Goal: Information Seeking & Learning: Learn about a topic

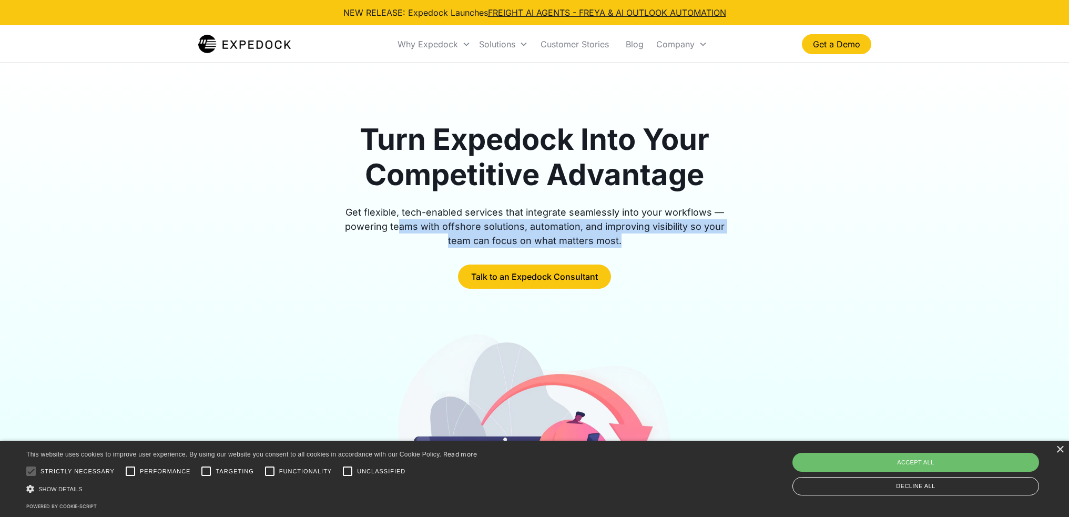
drag, startPoint x: 390, startPoint y: 227, endPoint x: 621, endPoint y: 242, distance: 230.8
click at [621, 242] on div "Get flexible, tech-enabled services that integrate seamlessly into your workflo…" at bounding box center [535, 226] width 404 height 43
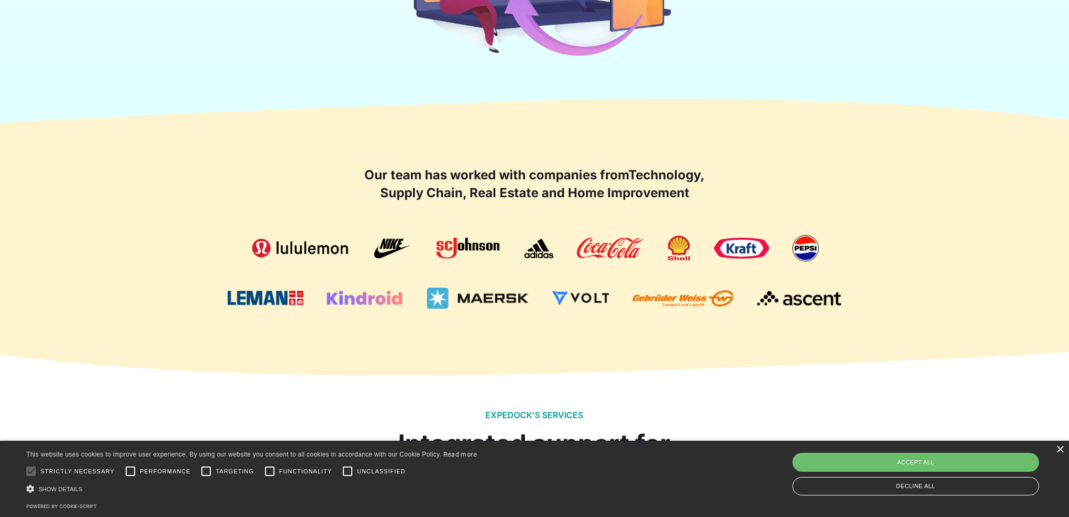
scroll to position [631, 0]
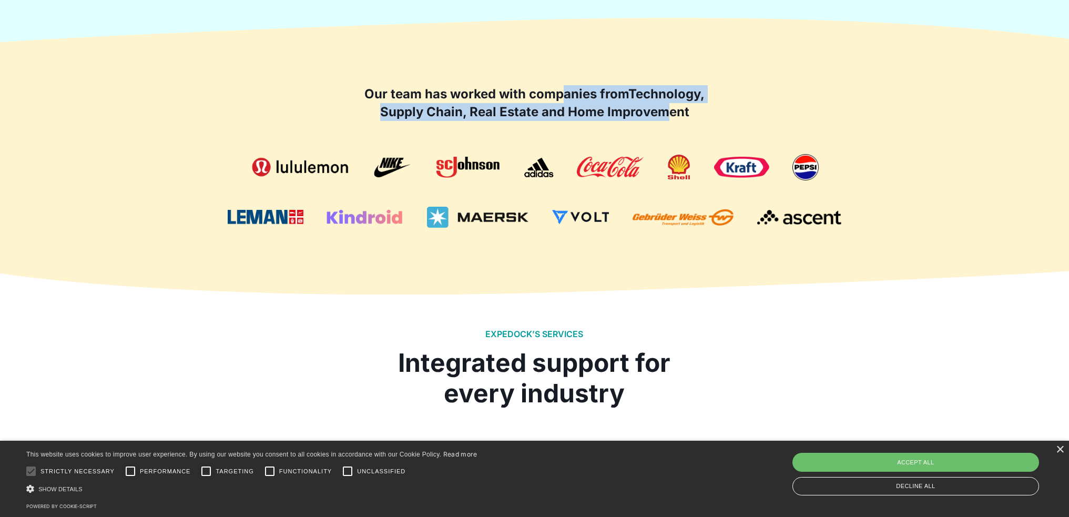
drag, startPoint x: 563, startPoint y: 89, endPoint x: 669, endPoint y: 118, distance: 110.1
click at [669, 118] on h2 "Our team has worked with companies from Technology, Supply Chain, Real Estate a…" at bounding box center [534, 102] width 347 height 35
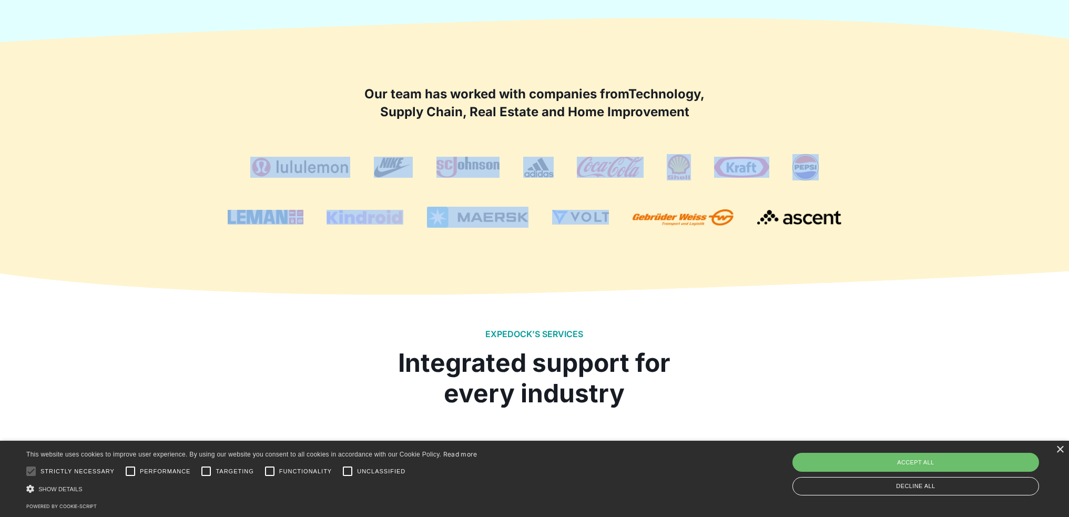
drag, startPoint x: 233, startPoint y: 148, endPoint x: 639, endPoint y: 221, distance: 412.1
click at [624, 222] on div "Our team has worked with companies from Technology, Supply Chain, Real Estate a…" at bounding box center [534, 156] width 673 height 143
click at [670, 235] on div "Our team has worked with companies from Technology, Supply Chain, Real Estate a…" at bounding box center [534, 156] width 673 height 227
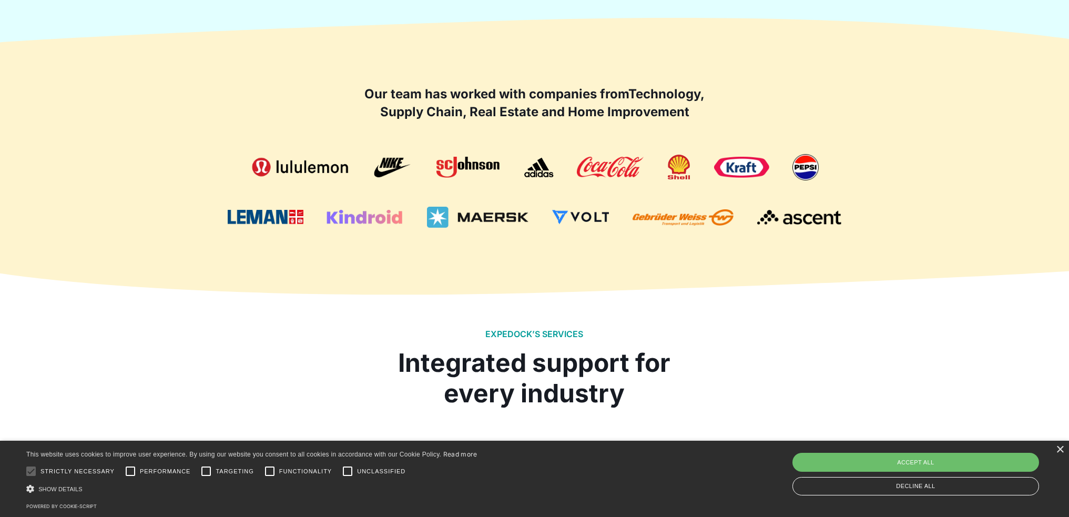
click at [761, 248] on div "Our team has worked with companies from Technology, Supply Chain, Real Estate a…" at bounding box center [534, 156] width 673 height 227
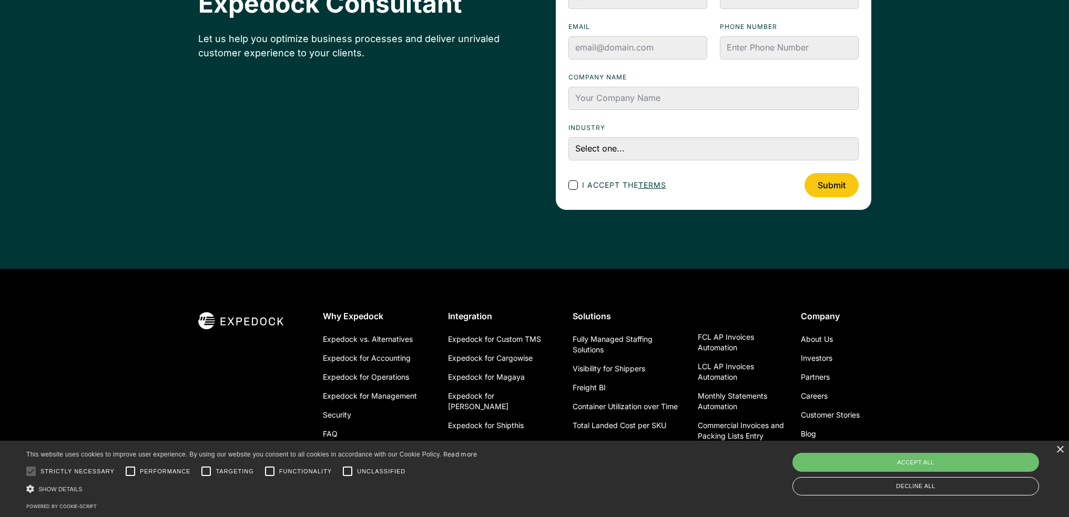
scroll to position [3727, 0]
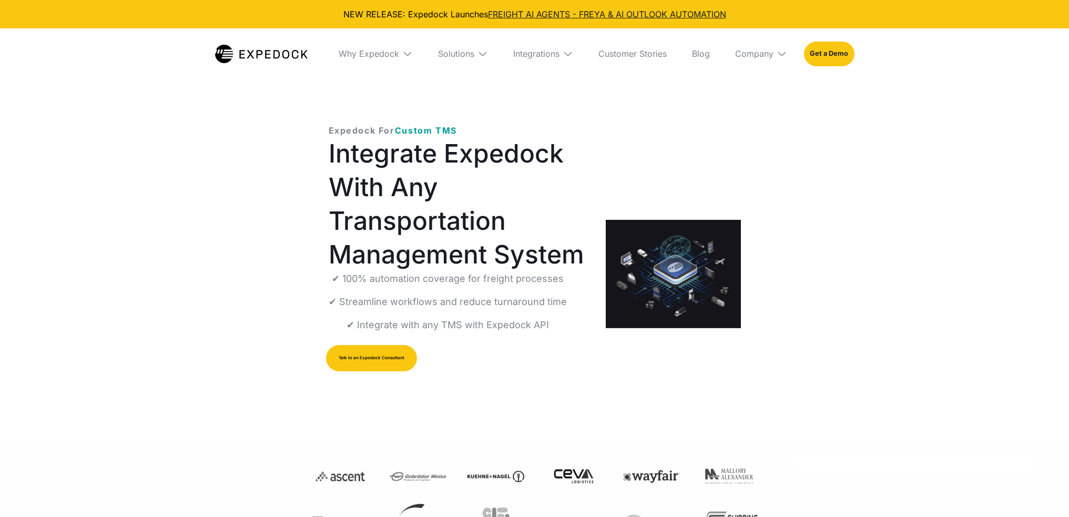
select select
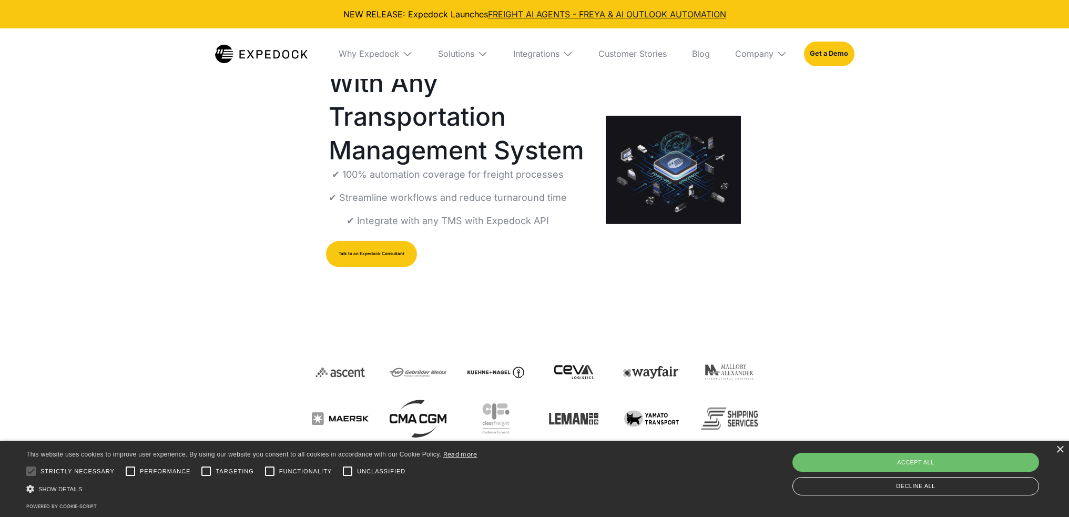
scroll to position [105, 0]
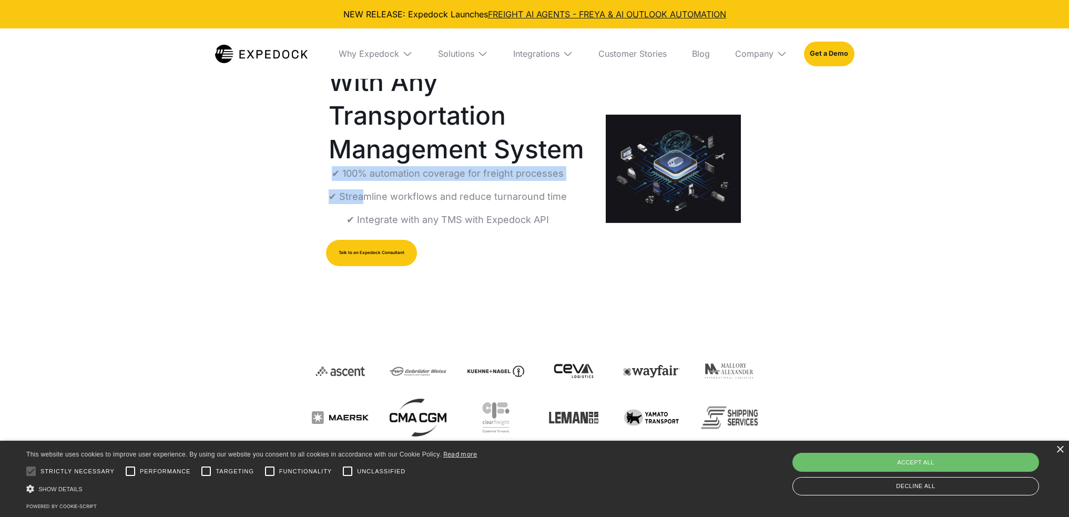
drag, startPoint x: 360, startPoint y: 197, endPoint x: 590, endPoint y: 189, distance: 230.5
click at [590, 189] on div "Expedock For Custom TMS Integrate Expedock With Any Transportation Management S…" at bounding box center [535, 168] width 446 height 333
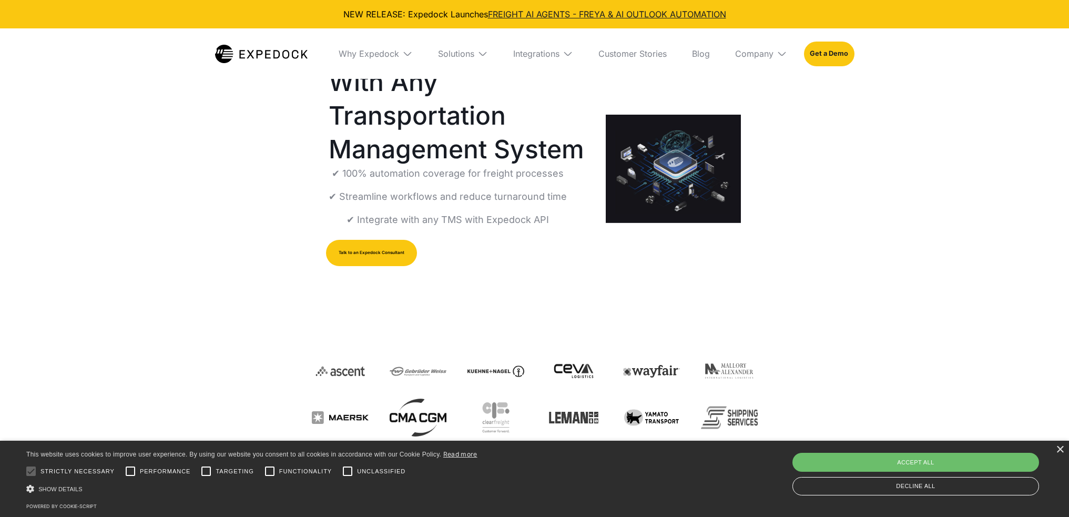
click at [558, 202] on p "✔ Streamline workflows and reduce turnaround time" at bounding box center [448, 196] width 238 height 15
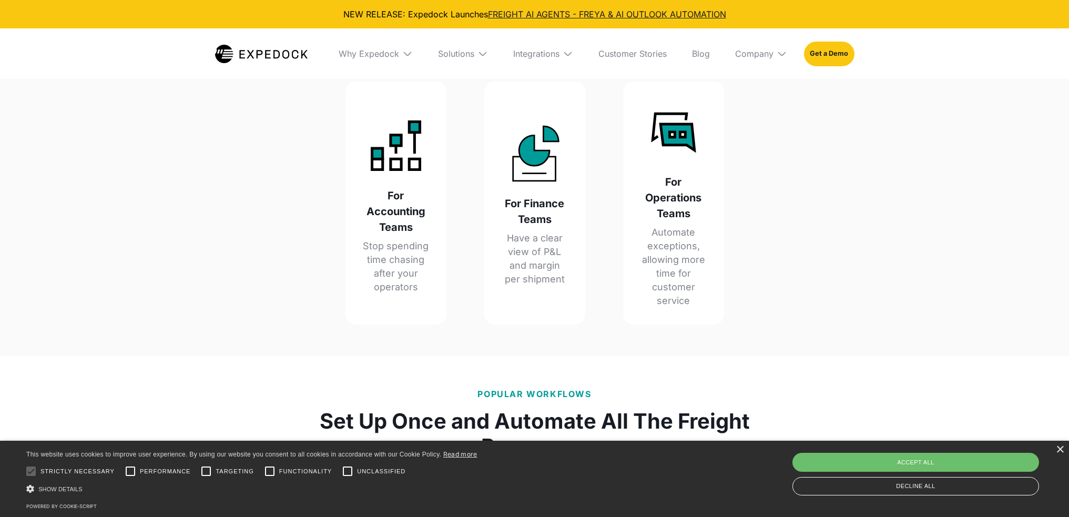
scroll to position [1420, 0]
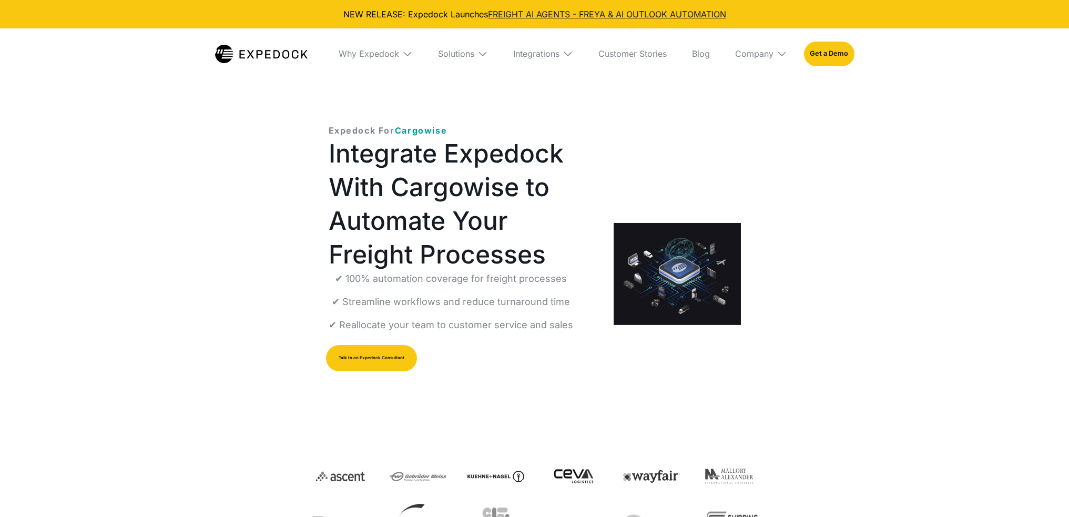
select select
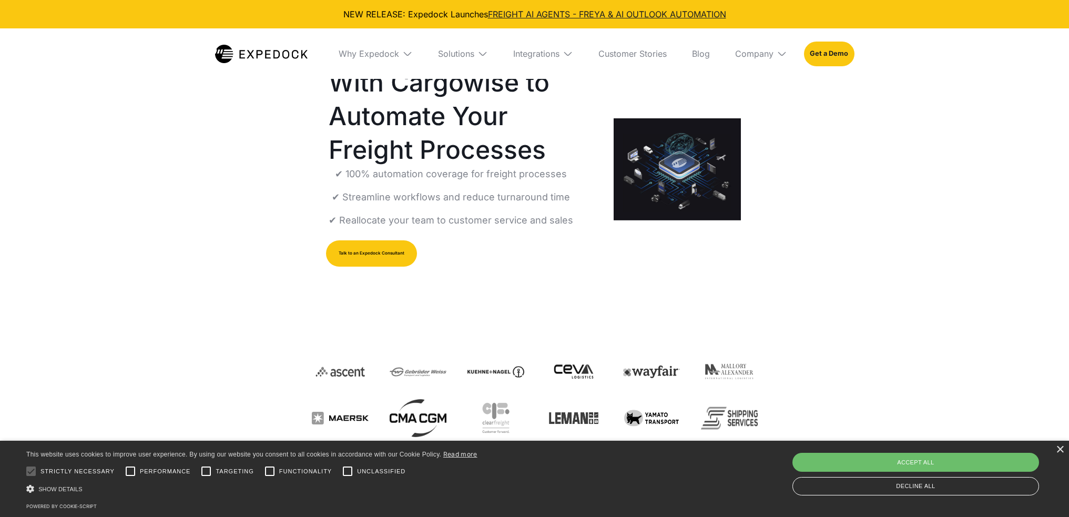
scroll to position [105, 0]
drag, startPoint x: 346, startPoint y: 172, endPoint x: 594, endPoint y: 169, distance: 248.2
click at [594, 169] on div "Expedock For Cargowise Integrate Expedock With Cargowise to Automate Your Freig…" at bounding box center [463, 169] width 269 height 300
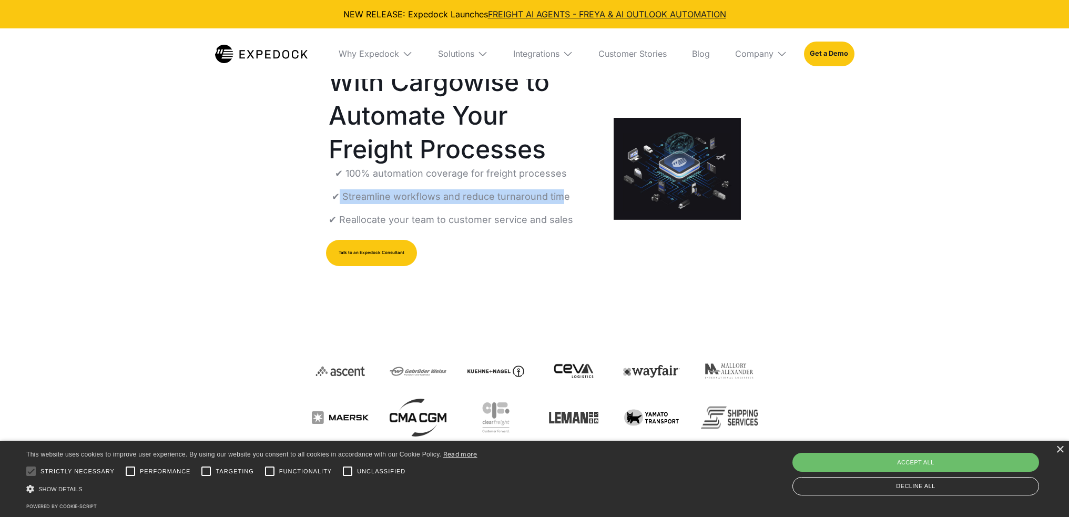
drag, startPoint x: 431, startPoint y: 201, endPoint x: 559, endPoint y: 201, distance: 128.3
click at [559, 201] on p "✔ Streamline workflows and reduce turnaround time" at bounding box center [451, 196] width 238 height 15
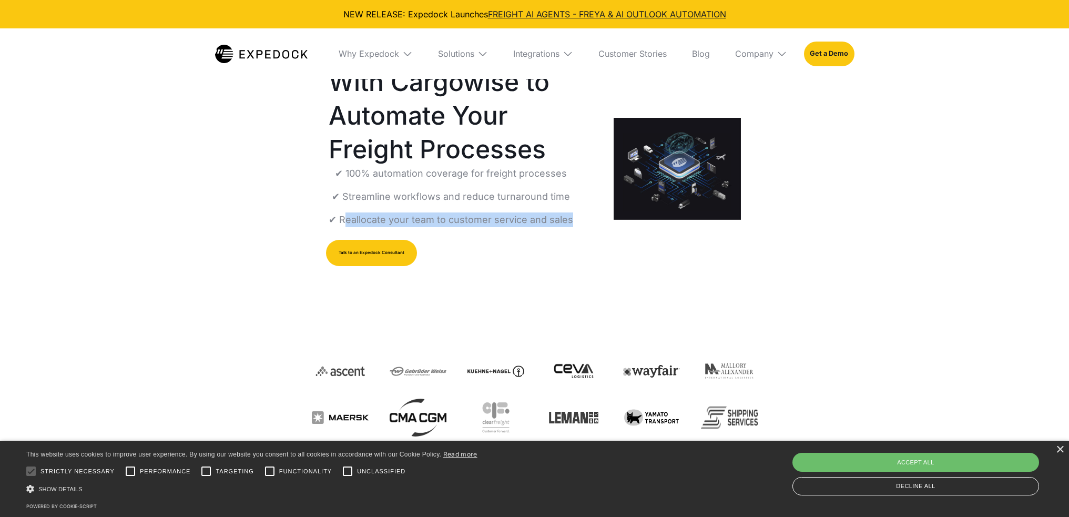
drag, startPoint x: 342, startPoint y: 218, endPoint x: 568, endPoint y: 217, distance: 226.1
click at [568, 217] on p "✔ Reallocate your team to customer service and sales" at bounding box center [451, 219] width 245 height 15
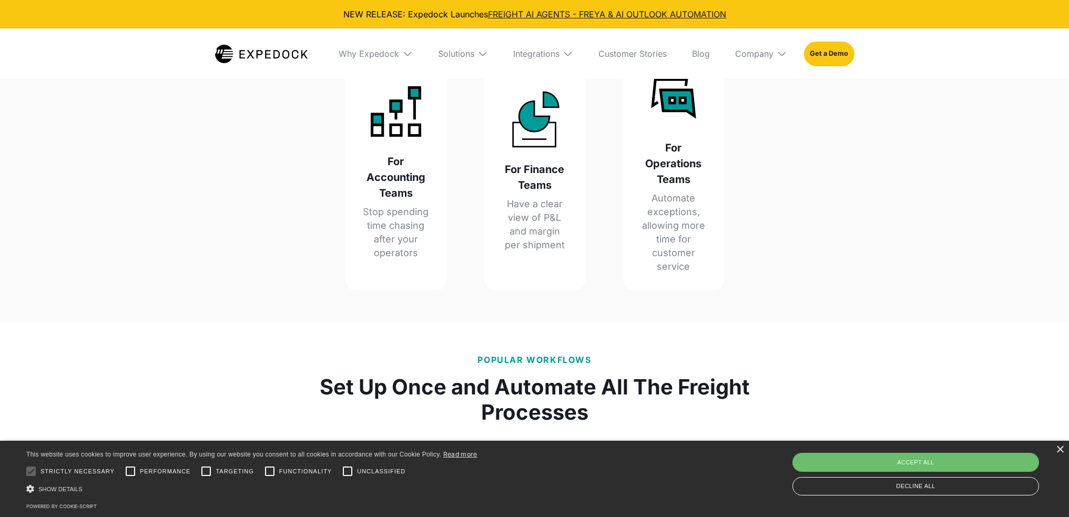
scroll to position [1367, 0]
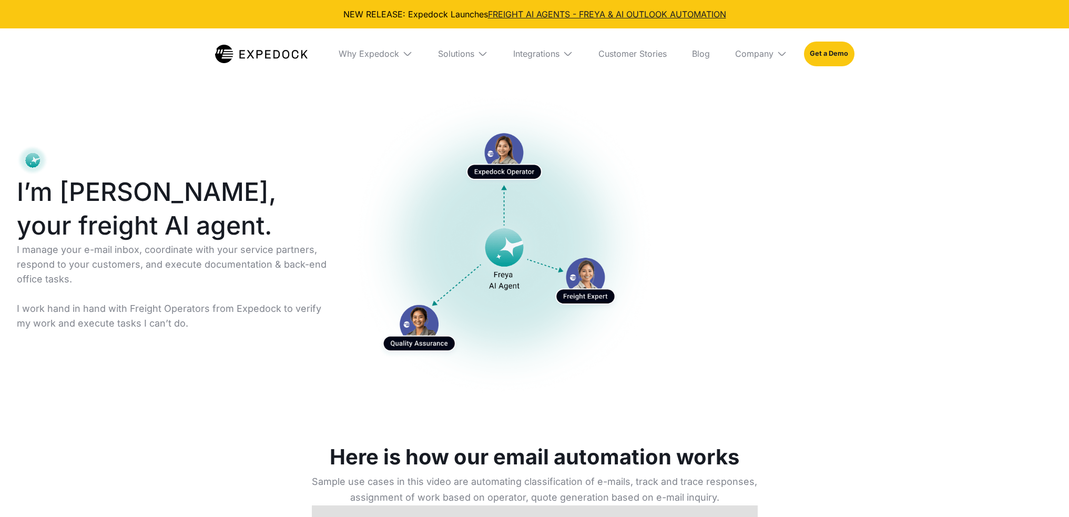
select select
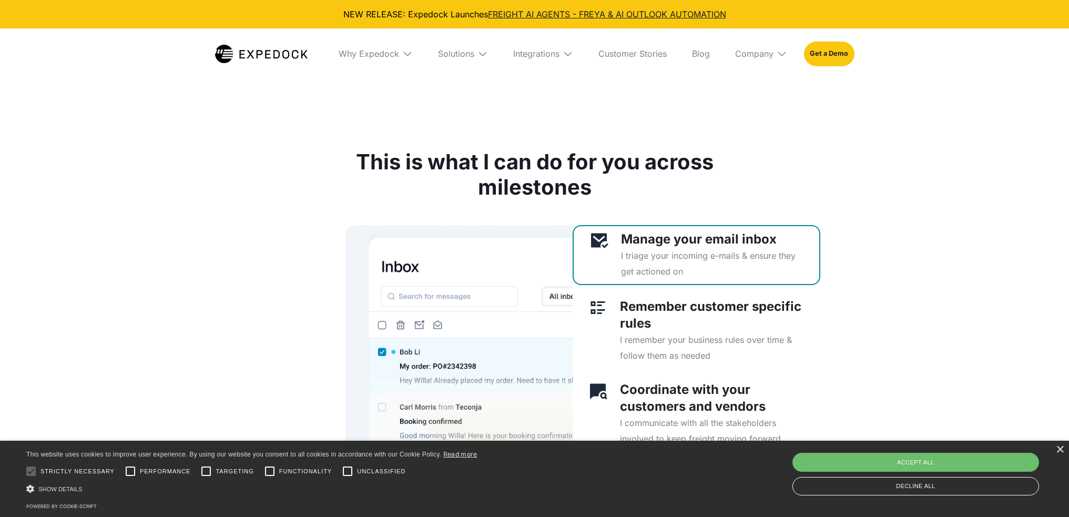
scroll to position [2419, 0]
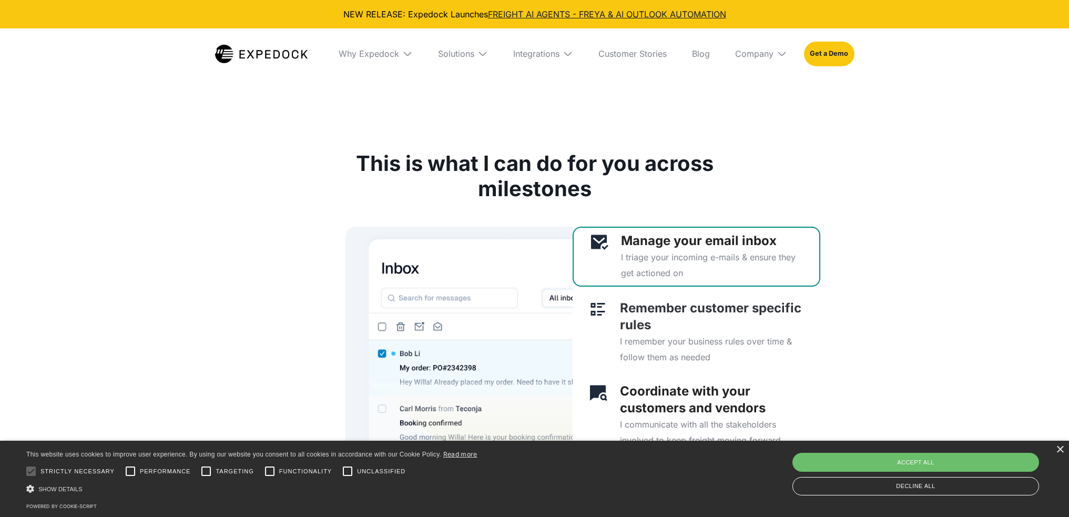
click at [656, 313] on p "Remember customer specific rules" at bounding box center [712, 317] width 184 height 34
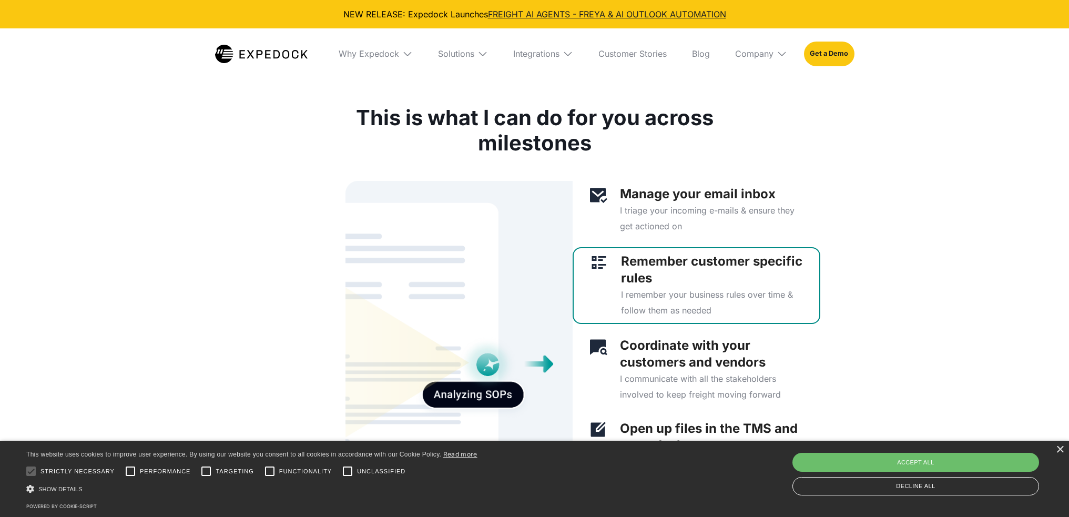
scroll to position [2524, 0]
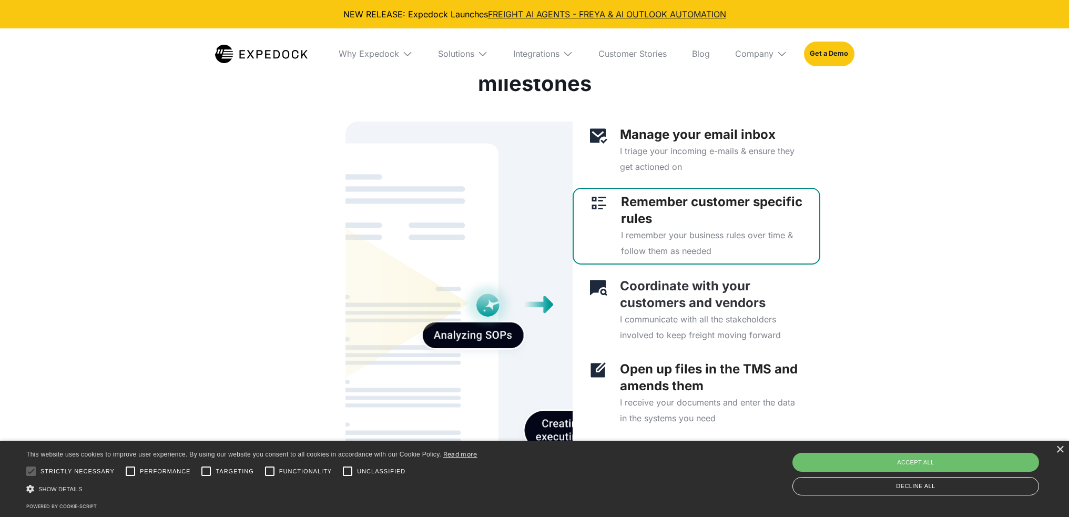
click at [642, 306] on p "Coordinate with your customers and vendors" at bounding box center [712, 295] width 184 height 34
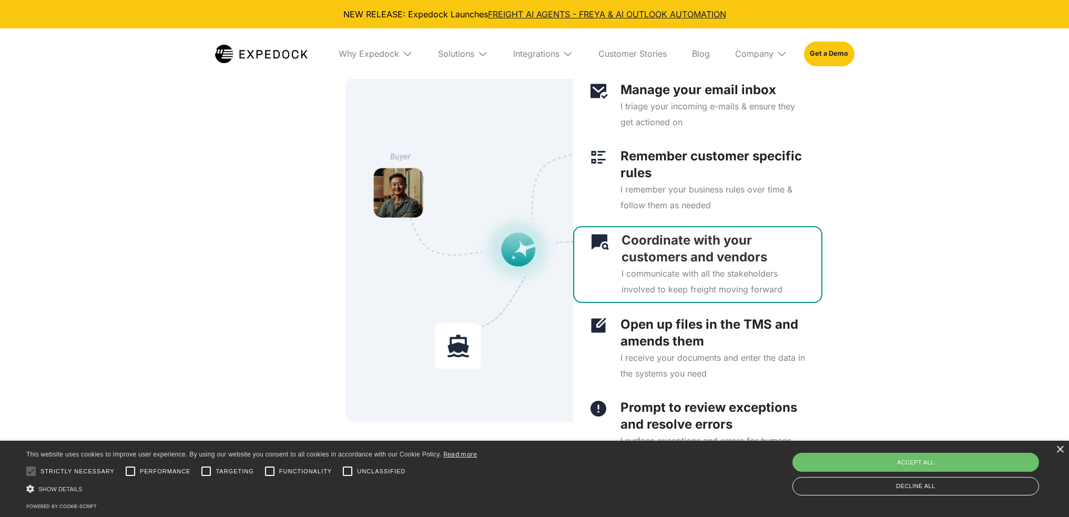
scroll to position [2629, 0]
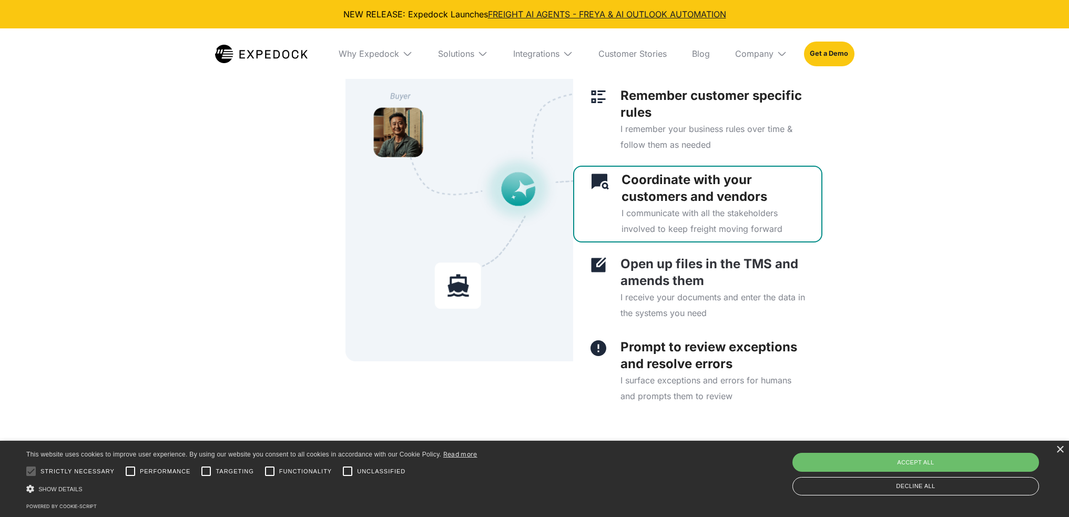
click at [669, 289] on p "Open up files in the TMS and amends them" at bounding box center [714, 273] width 186 height 34
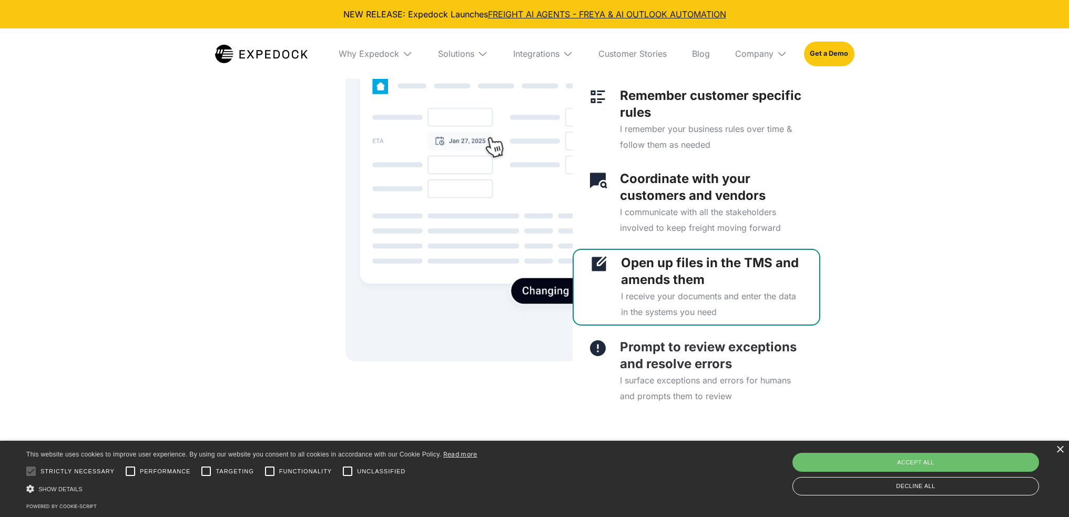
click at [692, 358] on p "Prompt to review exceptions and resolve errors" at bounding box center [712, 356] width 184 height 34
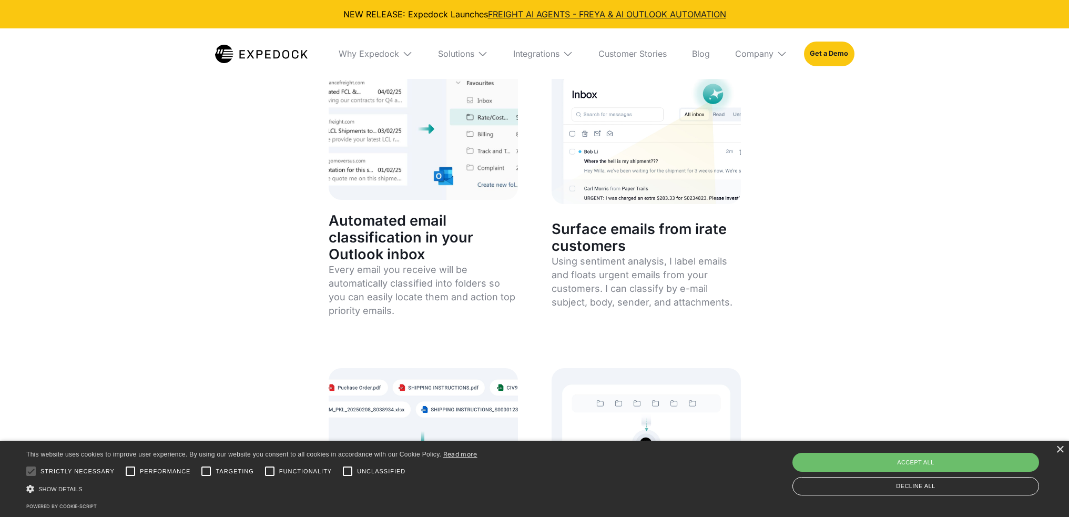
scroll to position [3103, 0]
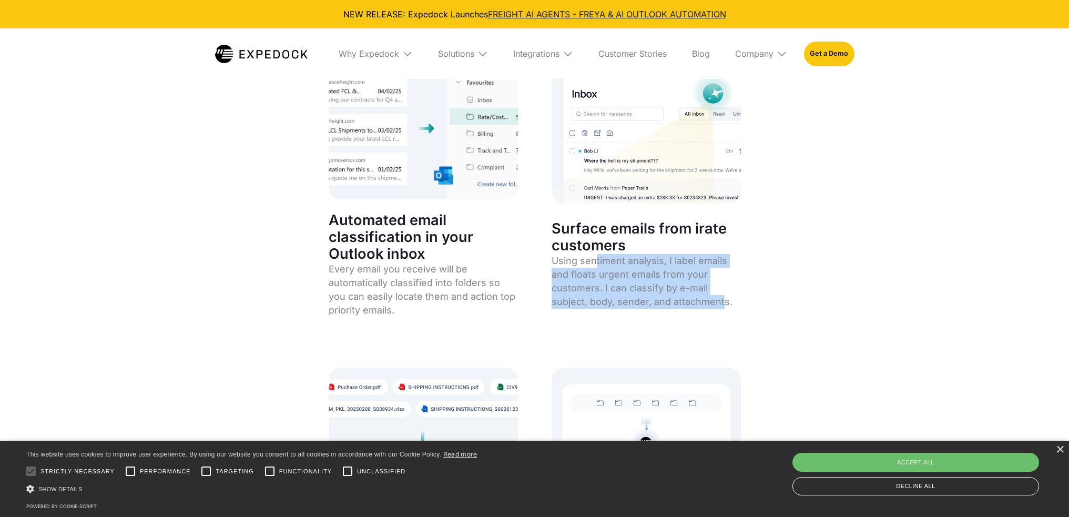
drag, startPoint x: 595, startPoint y: 259, endPoint x: 724, endPoint y: 310, distance: 139.1
click at [724, 309] on p "Using sentiment analysis, I label emails and floats urgent emails from your cus…" at bounding box center [646, 281] width 189 height 55
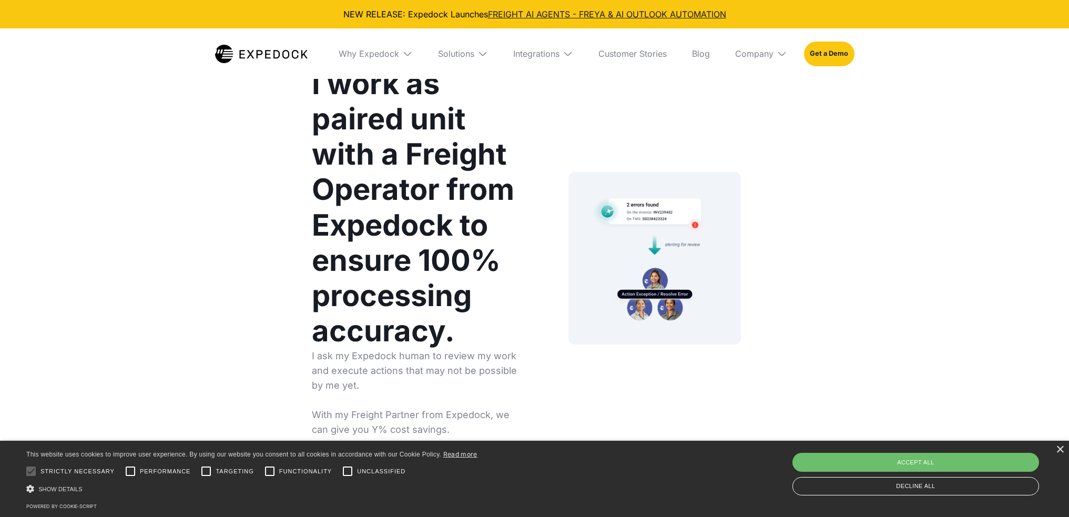
scroll to position [4943, 0]
